Goal: Communication & Community: Ask a question

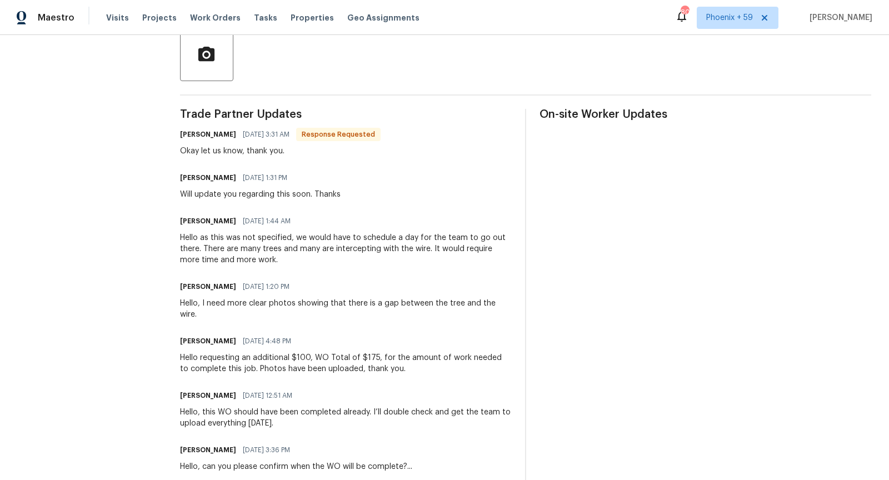
scroll to position [280, 0]
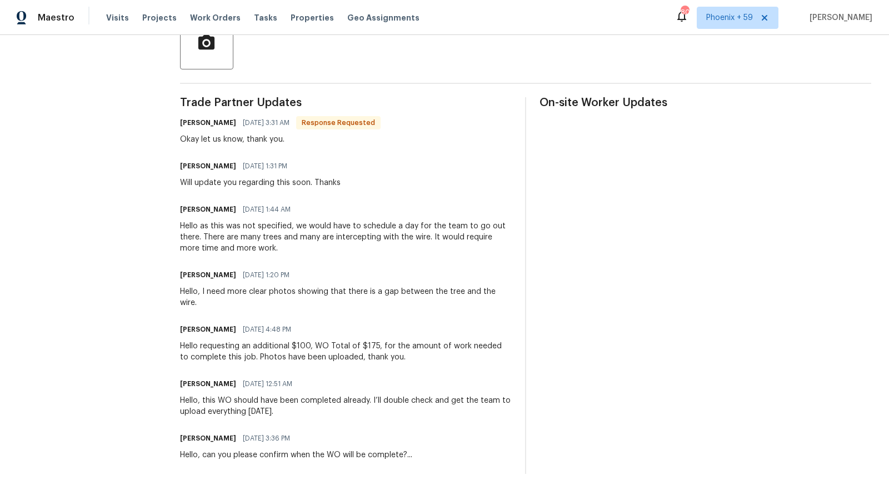
click at [321, 400] on div "Hello, this WO should have been completed already. I’ll double check and get th…" at bounding box center [346, 406] width 332 height 22
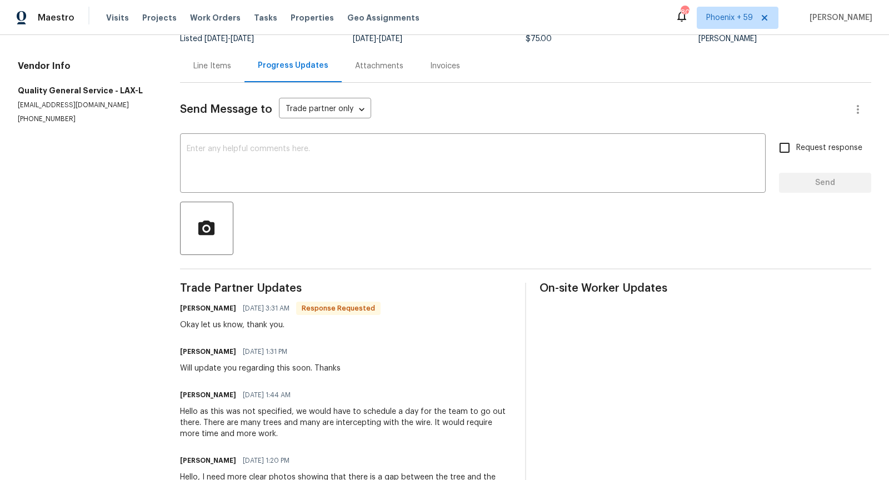
scroll to position [0, 0]
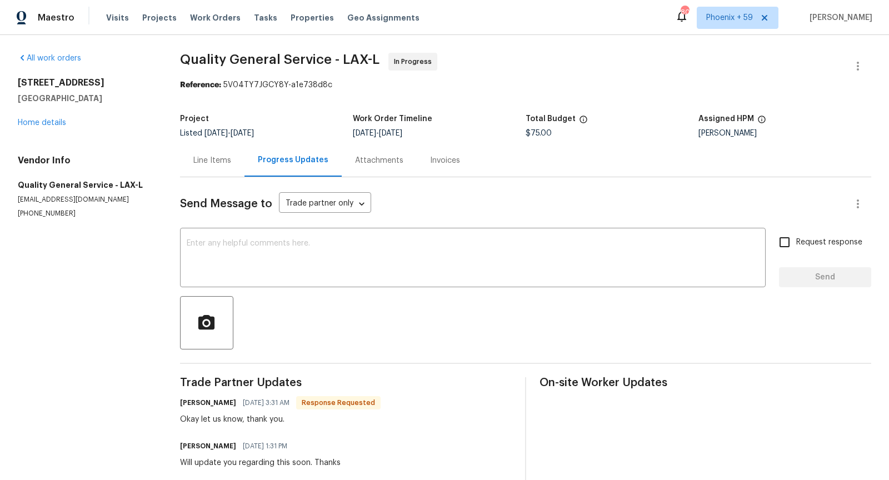
click at [224, 160] on div "Line Items" at bounding box center [212, 160] width 38 height 11
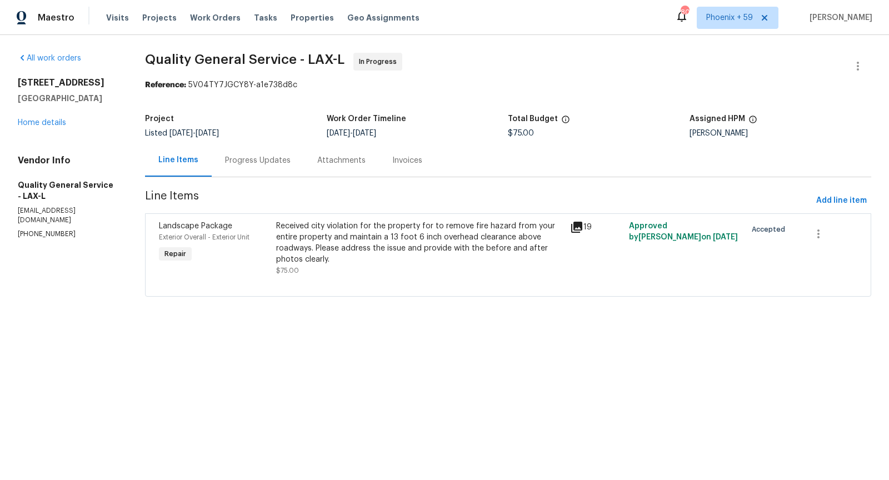
click at [577, 227] on icon at bounding box center [576, 227] width 13 height 13
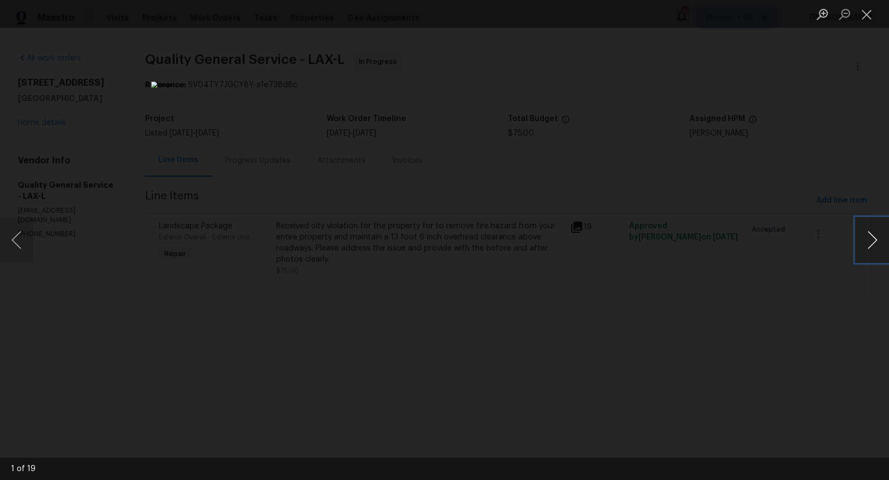
click at [873, 238] on button "Next image" at bounding box center [872, 240] width 33 height 44
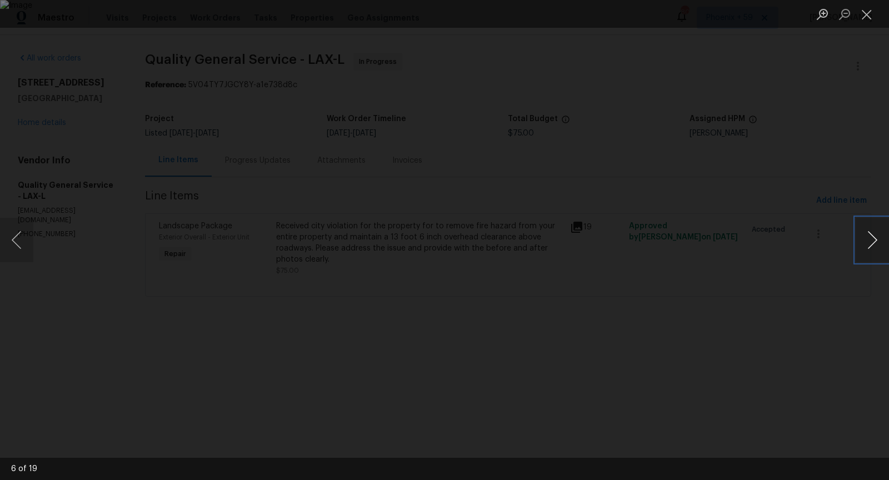
click at [873, 238] on button "Next image" at bounding box center [872, 240] width 33 height 44
click at [813, 273] on div "Lightbox" at bounding box center [444, 240] width 889 height 480
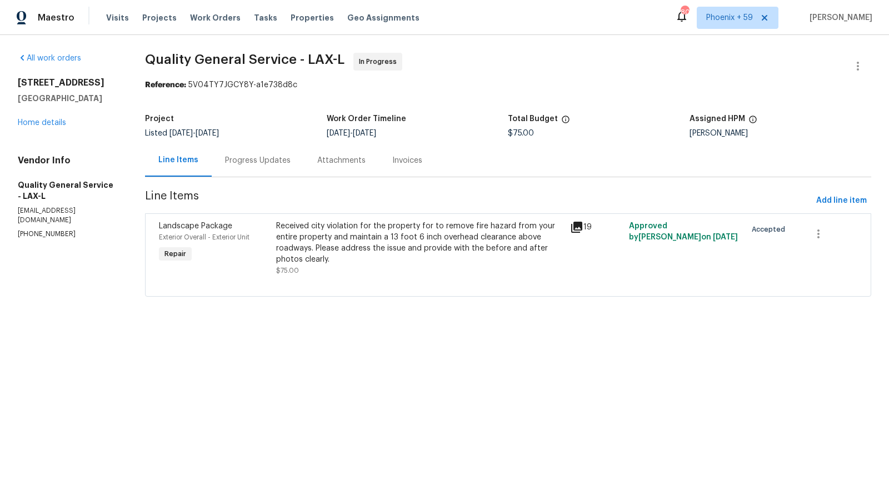
click at [277, 159] on div "Progress Updates" at bounding box center [258, 160] width 66 height 11
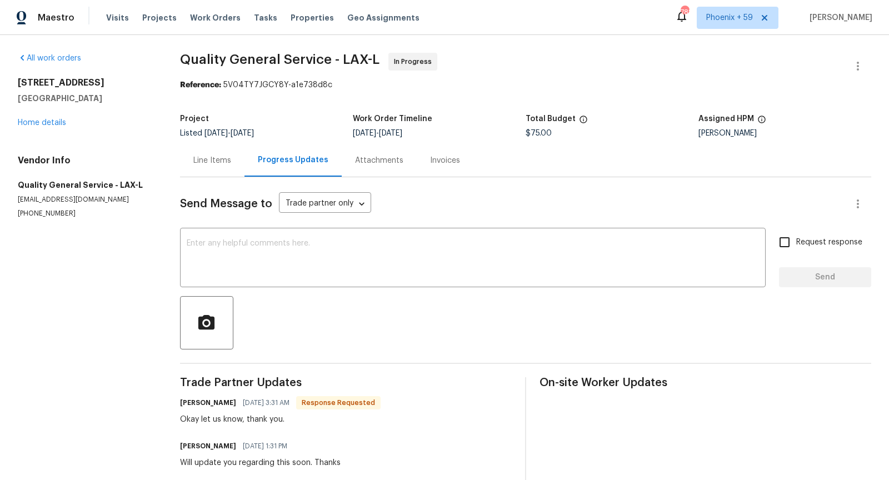
click at [222, 158] on div "Line Items" at bounding box center [212, 160] width 38 height 11
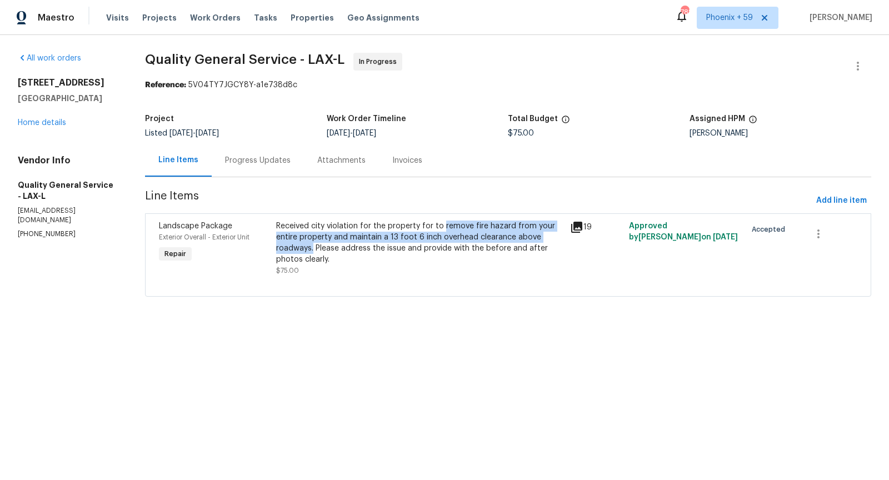
drag, startPoint x: 444, startPoint y: 225, endPoint x: 313, endPoint y: 250, distance: 132.4
click at [313, 250] on div "Received city violation for the property for to remove fire hazard from your en…" at bounding box center [419, 243] width 287 height 44
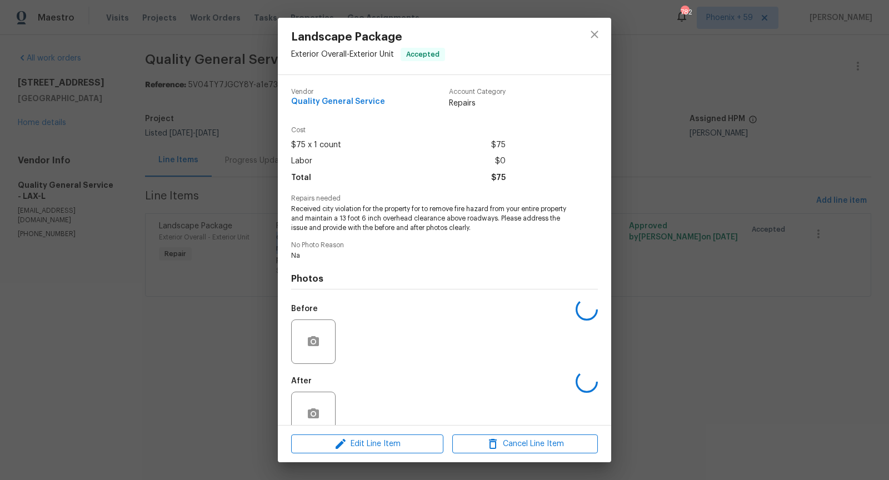
copy div "remove fire hazard from your entire property and maintain a 13 foot 6 inch over…"
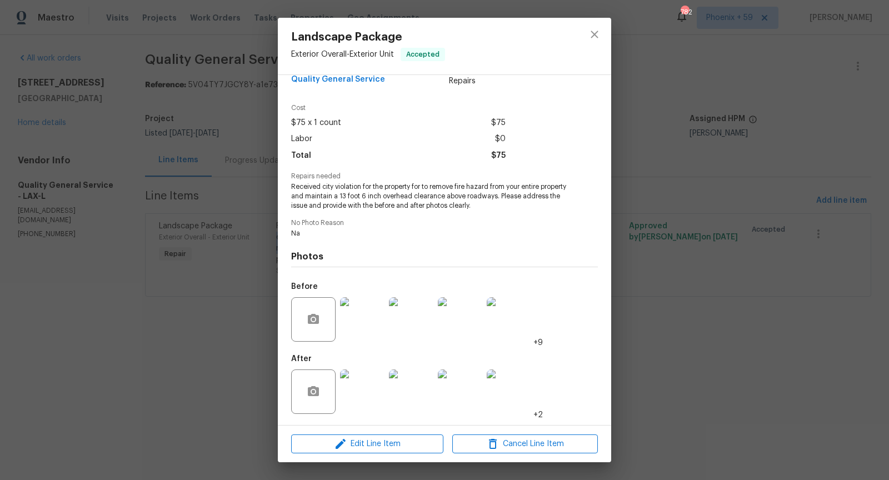
click at [364, 399] on img at bounding box center [362, 392] width 44 height 44
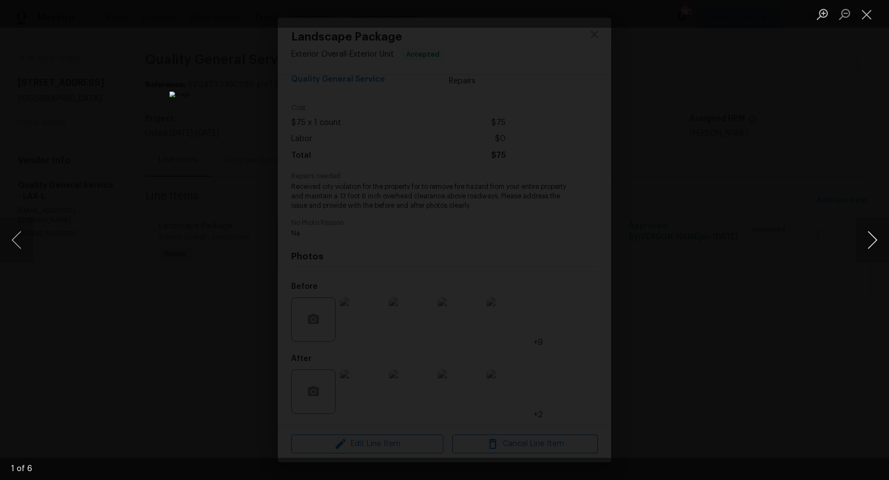
click at [877, 245] on button "Next image" at bounding box center [872, 240] width 33 height 44
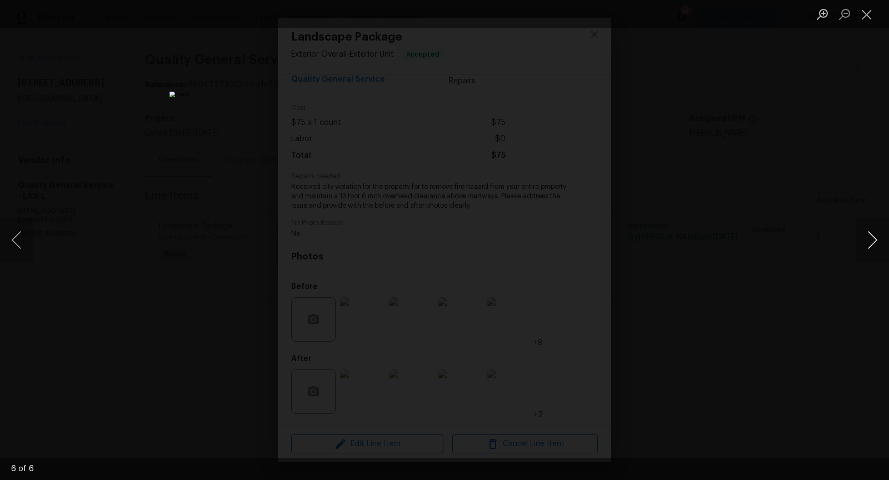
click at [877, 245] on button "Next image" at bounding box center [872, 240] width 33 height 44
click at [867, 19] on button "Close lightbox" at bounding box center [867, 13] width 22 height 19
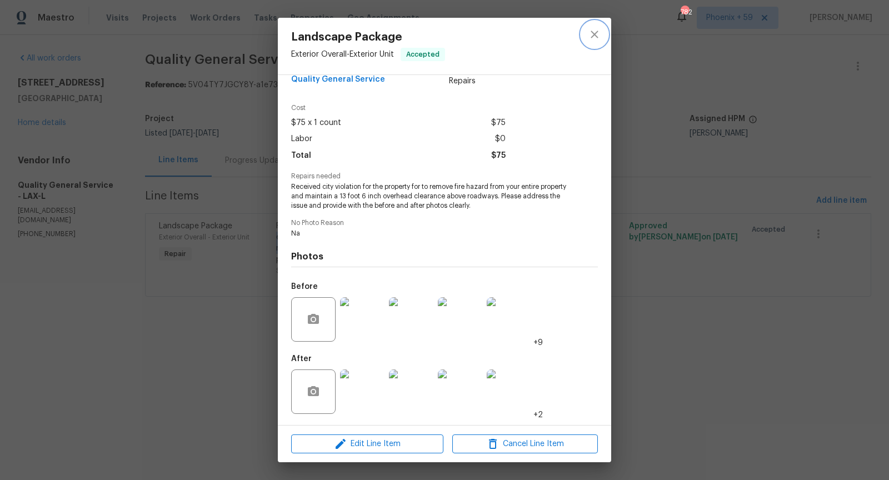
click at [595, 37] on icon "close" at bounding box center [594, 34] width 13 height 13
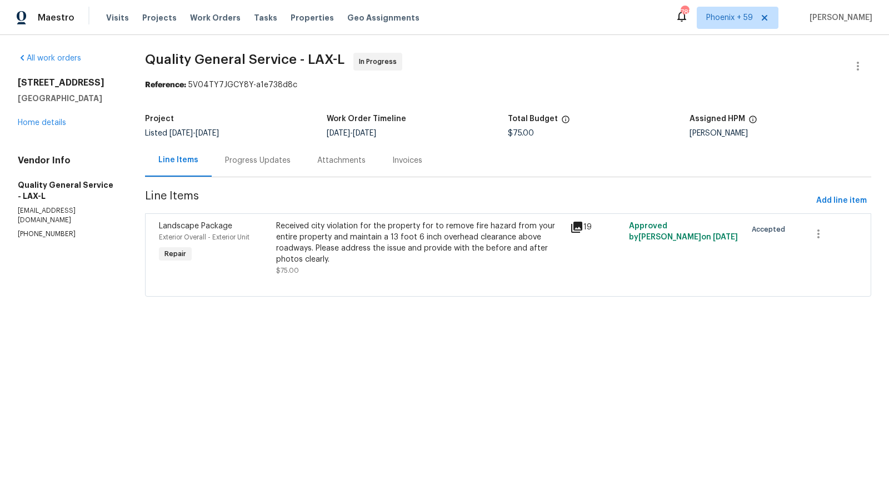
click at [269, 157] on div "Progress Updates" at bounding box center [258, 160] width 66 height 11
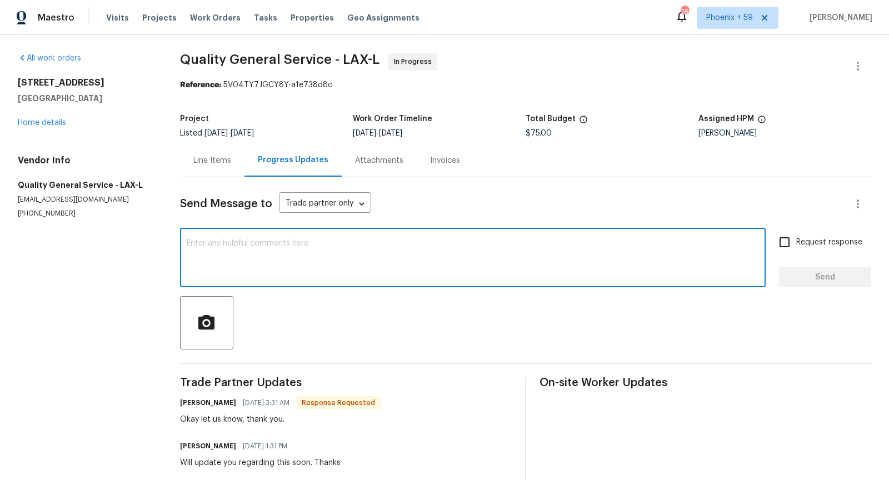
click at [283, 258] on textarea at bounding box center [473, 259] width 572 height 39
paste textarea "remove fire hazard from your entire property and maintain a 13 foot 6 inch over…"
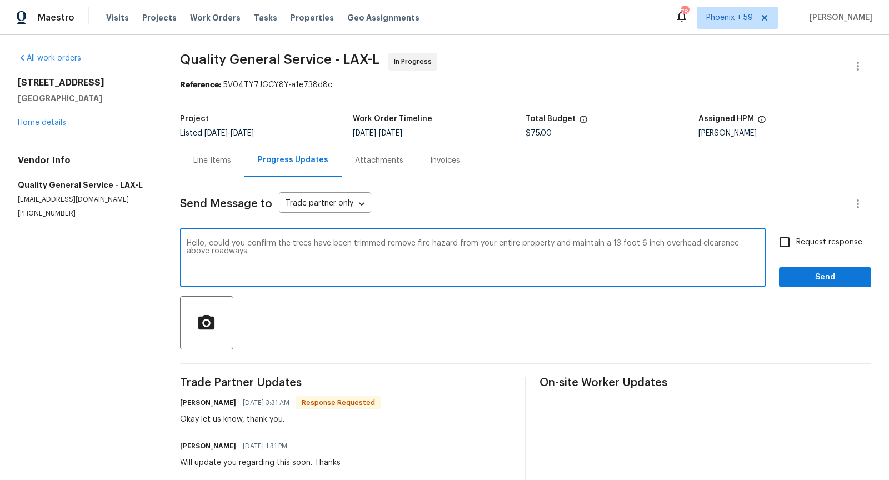
drag, startPoint x: 605, startPoint y: 245, endPoint x: 390, endPoint y: 245, distance: 215.1
click at [390, 245] on textarea "Hello, could you confirm the trees have been trimmed remove fire hazard from yo…" at bounding box center [473, 259] width 572 height 39
click at [586, 242] on textarea "Hello, could you confirm the trees have been trimmed 13 foot 6 inch overhead cl…" at bounding box center [473, 259] width 572 height 39
type textarea "Hello, could you confirm the trees have been trimmed 13 foot 6 inch overhead cl…"
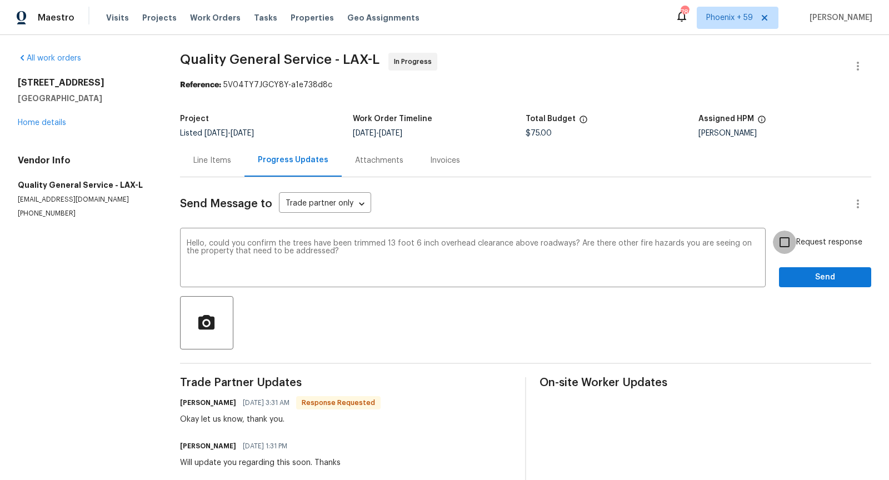
click at [788, 247] on input "Request response" at bounding box center [784, 242] width 23 height 23
checkbox input "true"
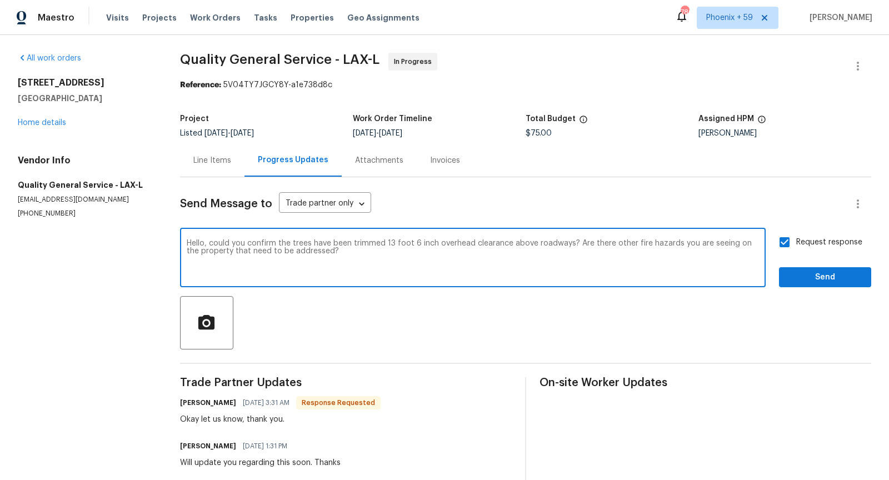
click at [559, 264] on textarea "Hello, could you confirm the trees have been trimmed 13 foot 6 inch overhead cl…" at bounding box center [473, 259] width 572 height 39
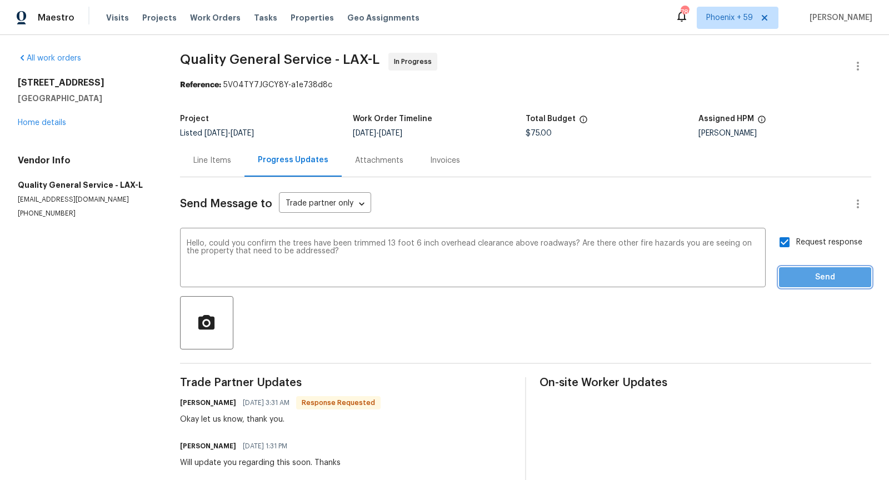
click at [835, 281] on span "Send" at bounding box center [825, 278] width 74 height 14
